Goal: Transaction & Acquisition: Purchase product/service

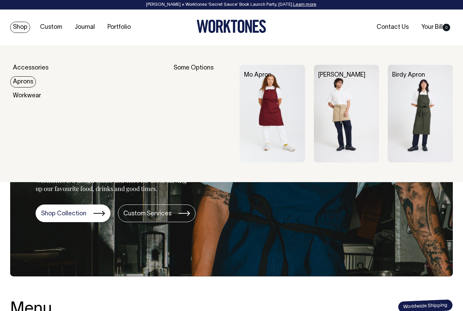
click at [20, 79] on link "Aprons" at bounding box center [23, 81] width 26 height 11
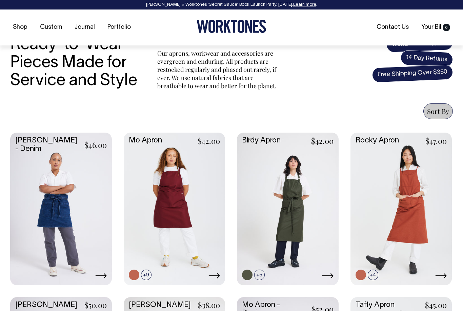
scroll to position [206, 0]
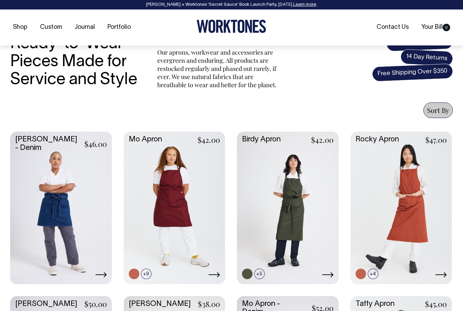
click at [204, 190] on link at bounding box center [175, 206] width 102 height 151
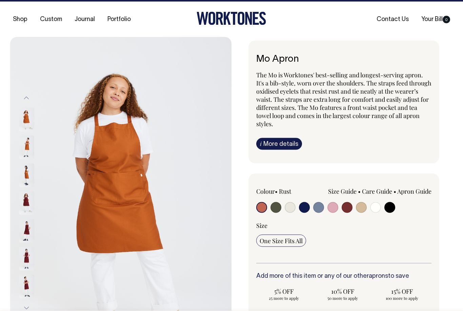
scroll to position [9, 0]
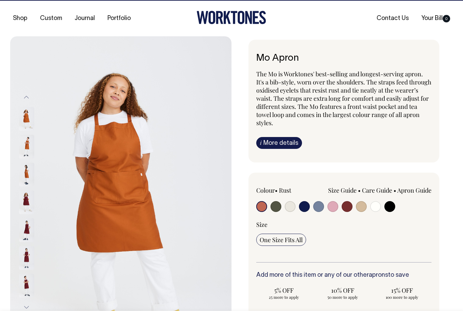
click at [286, 210] on input "radio" at bounding box center [289, 206] width 11 height 11
radio input "true"
radio input "false"
select select "Natural"
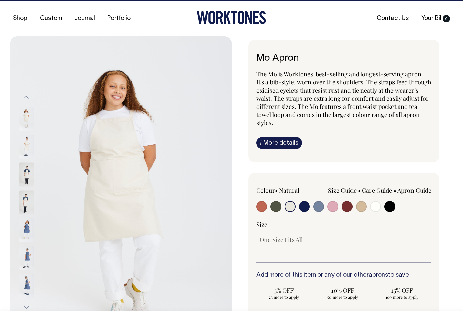
click at [371, 203] on input "radio" at bounding box center [375, 206] width 11 height 11
radio input "true"
select select "Off-White"
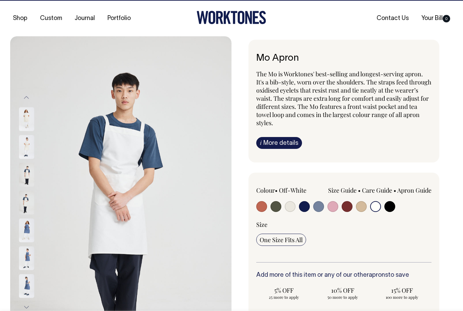
click at [361, 207] on input "radio" at bounding box center [361, 206] width 11 height 11
radio input "true"
select select "Khaki"
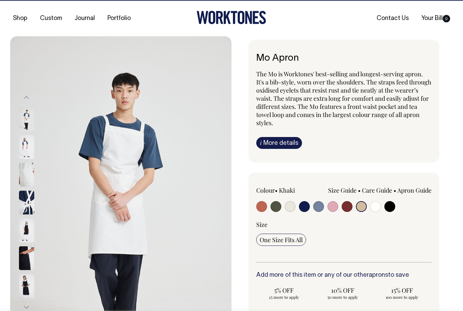
click at [370, 206] on input "radio" at bounding box center [375, 206] width 11 height 11
radio input "true"
select select "Off-White"
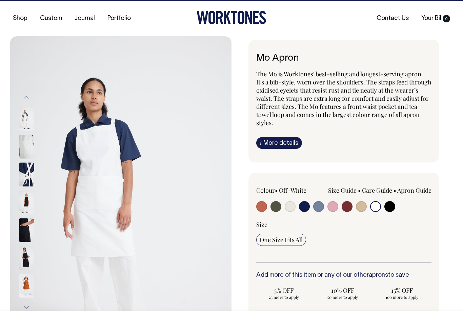
click at [359, 206] on input "radio" at bounding box center [361, 206] width 11 height 11
radio input "true"
select select "Khaki"
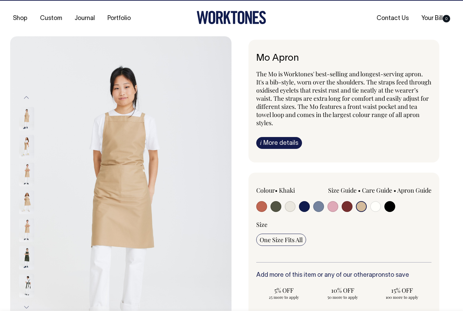
click at [285, 208] on input "radio" at bounding box center [289, 206] width 11 height 11
radio input "true"
radio input "false"
select select "Natural"
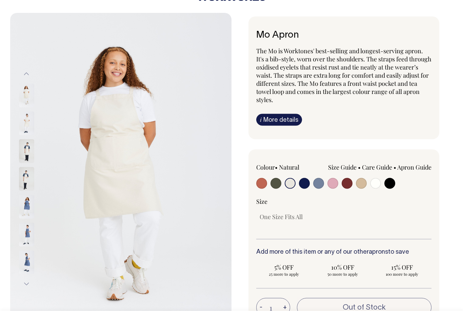
click at [384, 182] on input "radio" at bounding box center [389, 183] width 11 height 11
radio input "true"
select select "Black"
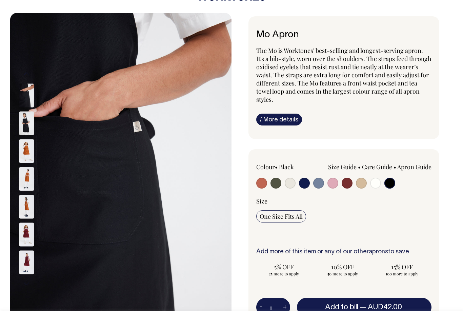
click at [314, 174] on div "Colour • Black" at bounding box center [291, 176] width 70 height 27
click at [304, 179] on input "radio" at bounding box center [304, 182] width 11 height 11
radio input "true"
select select "Dark Navy"
